Goal: Transaction & Acquisition: Purchase product/service

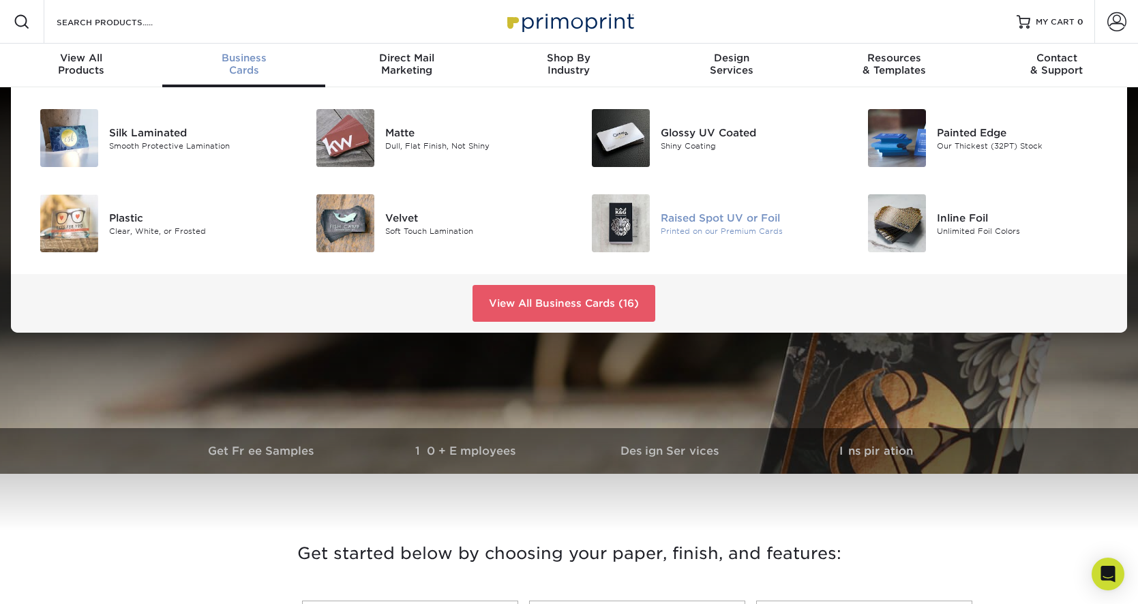
click at [619, 225] on img at bounding box center [621, 223] width 58 height 58
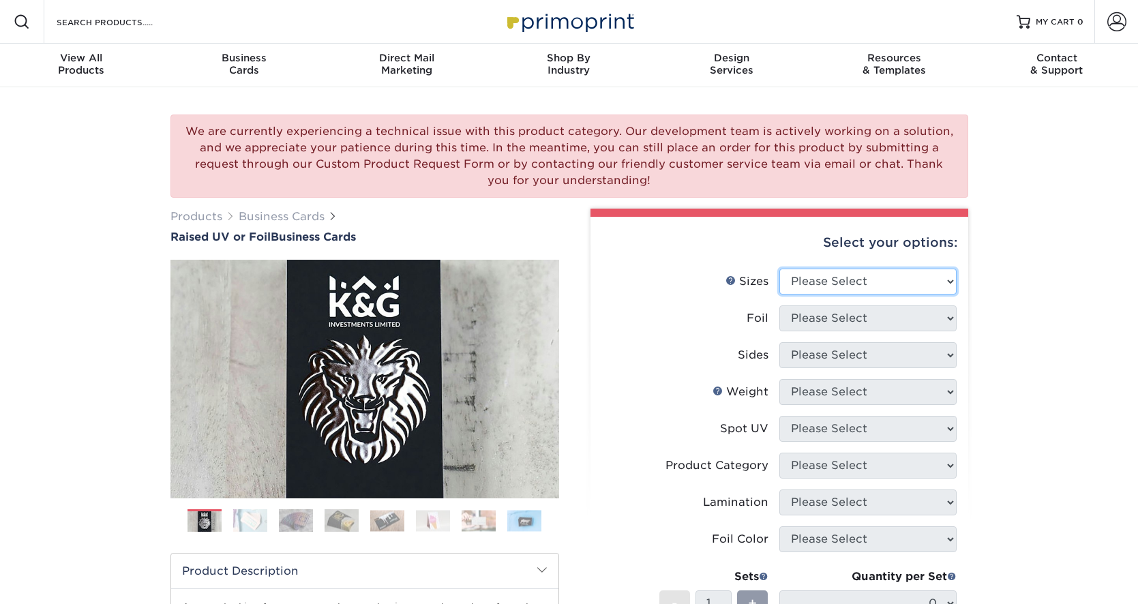
click at [822, 286] on select "Please Select 2" x 3.5" - Standard" at bounding box center [867, 282] width 177 height 26
select select "2.00x3.50"
click at [779, 269] on select "Please Select 2" x 3.5" - Standard" at bounding box center [867, 282] width 177 height 26
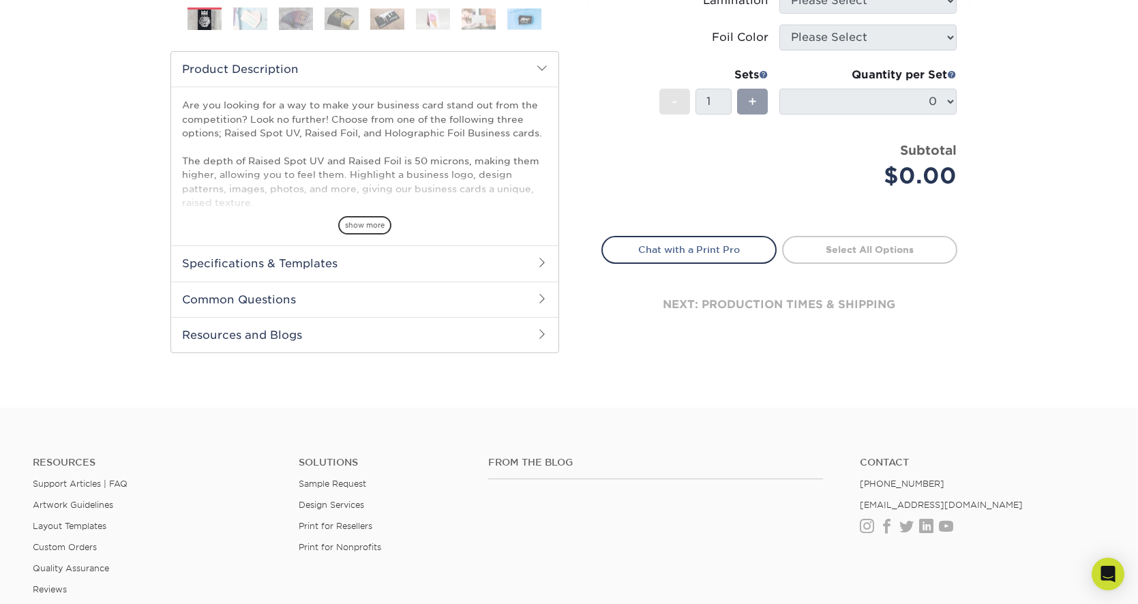
scroll to position [479, 0]
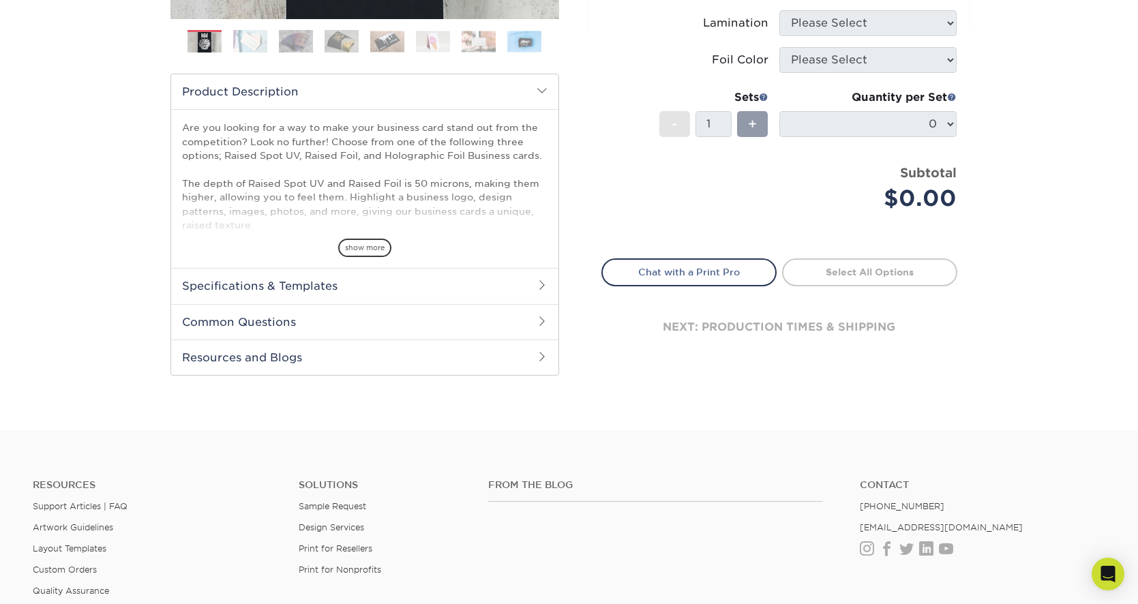
click at [539, 283] on span at bounding box center [542, 285] width 11 height 11
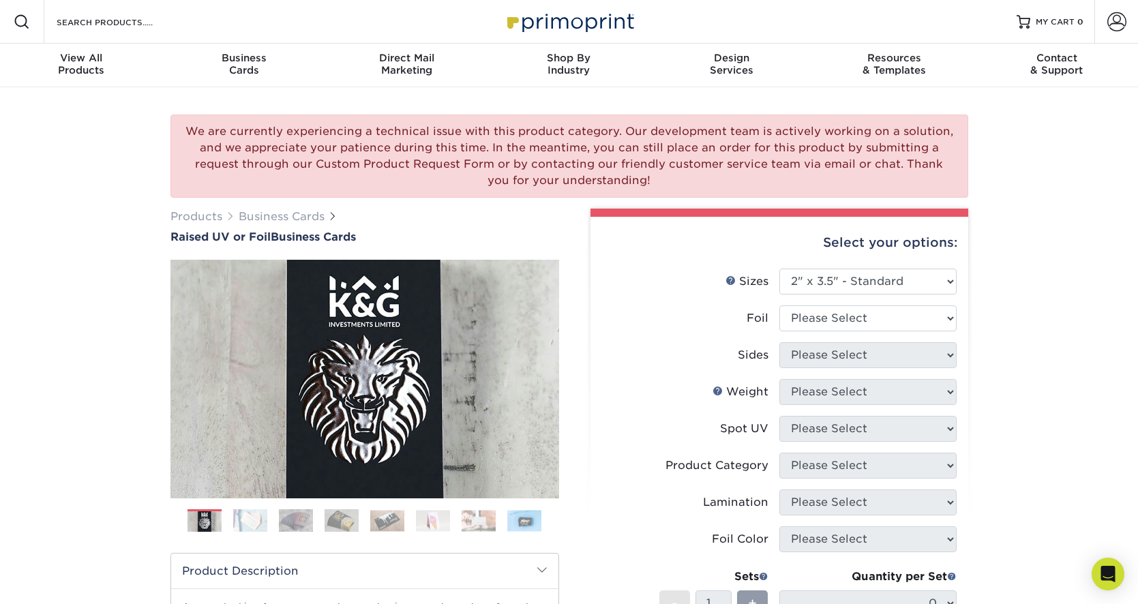
scroll to position [3, 0]
